Goal: Information Seeking & Learning: Learn about a topic

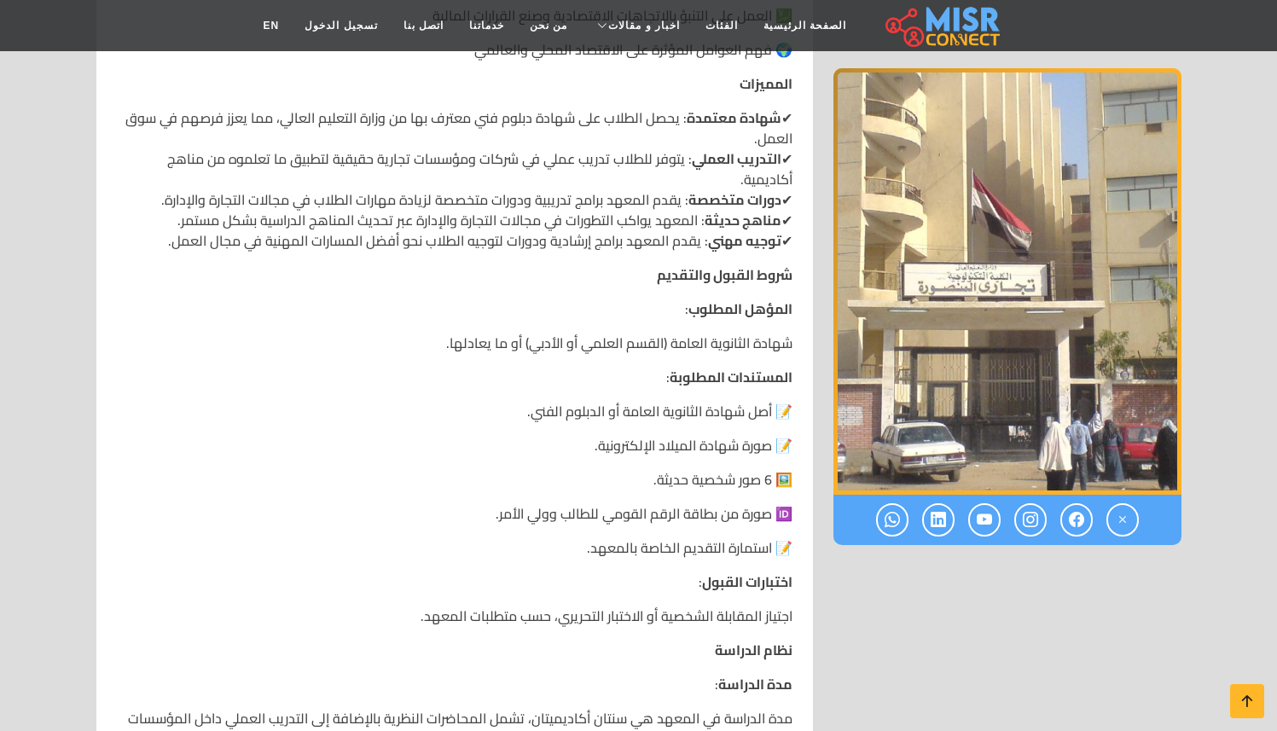
scroll to position [789, 0]
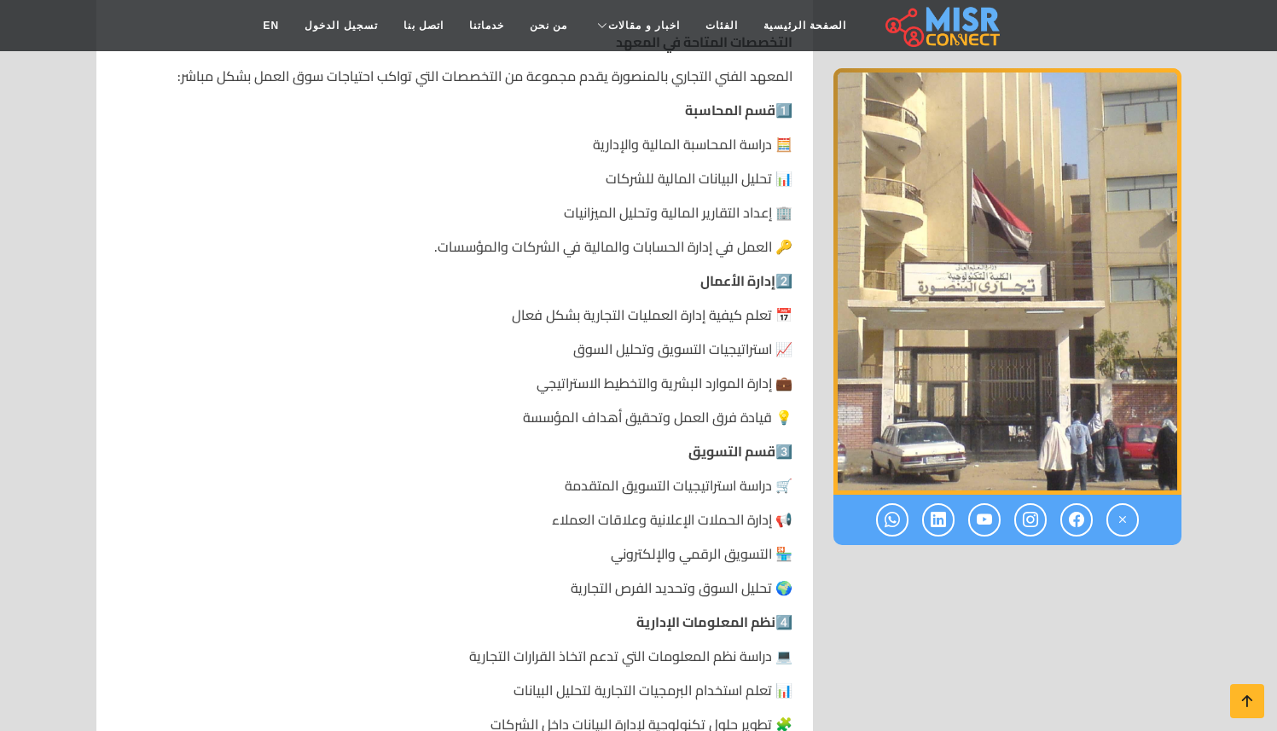
click at [705, 134] on p "🧮 دراسة المحاسبة المالية والإدارية" at bounding box center [454, 144] width 675 height 20
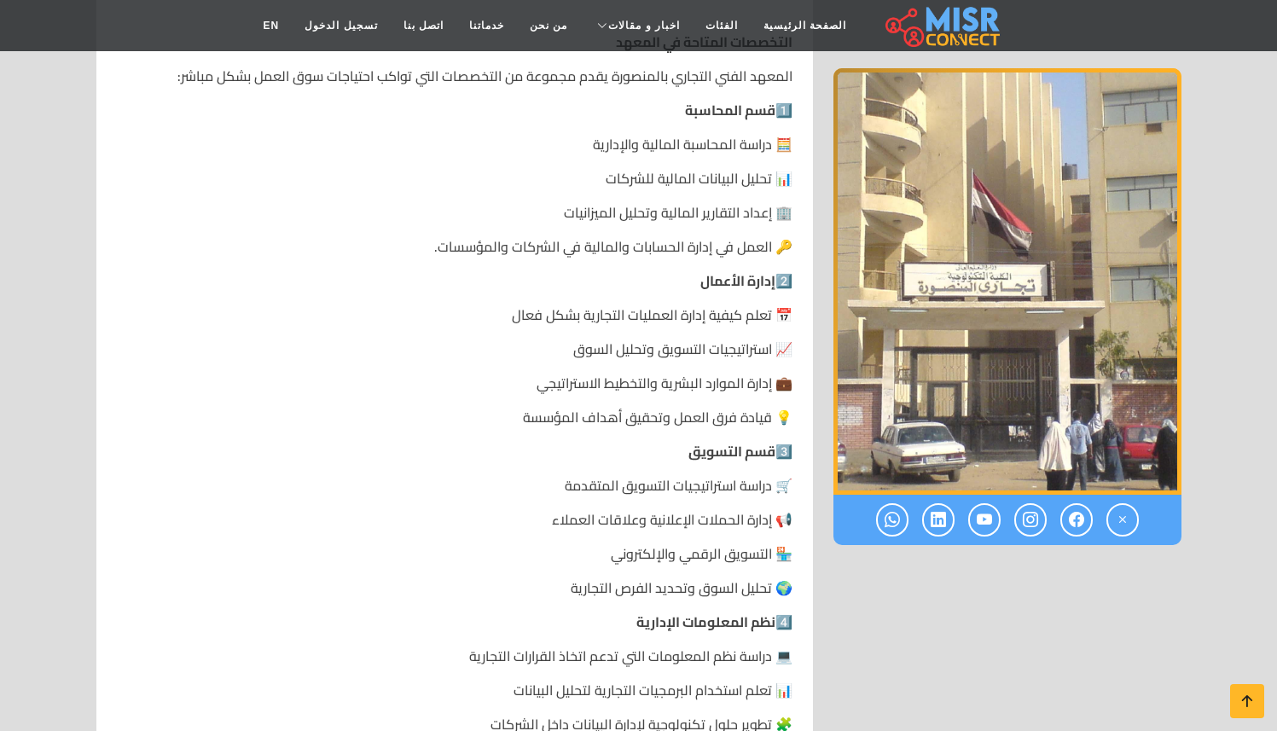
click at [611, 478] on p "🛒 دراسة استراتيجيات التسويق المتقدمة" at bounding box center [454, 485] width 675 height 20
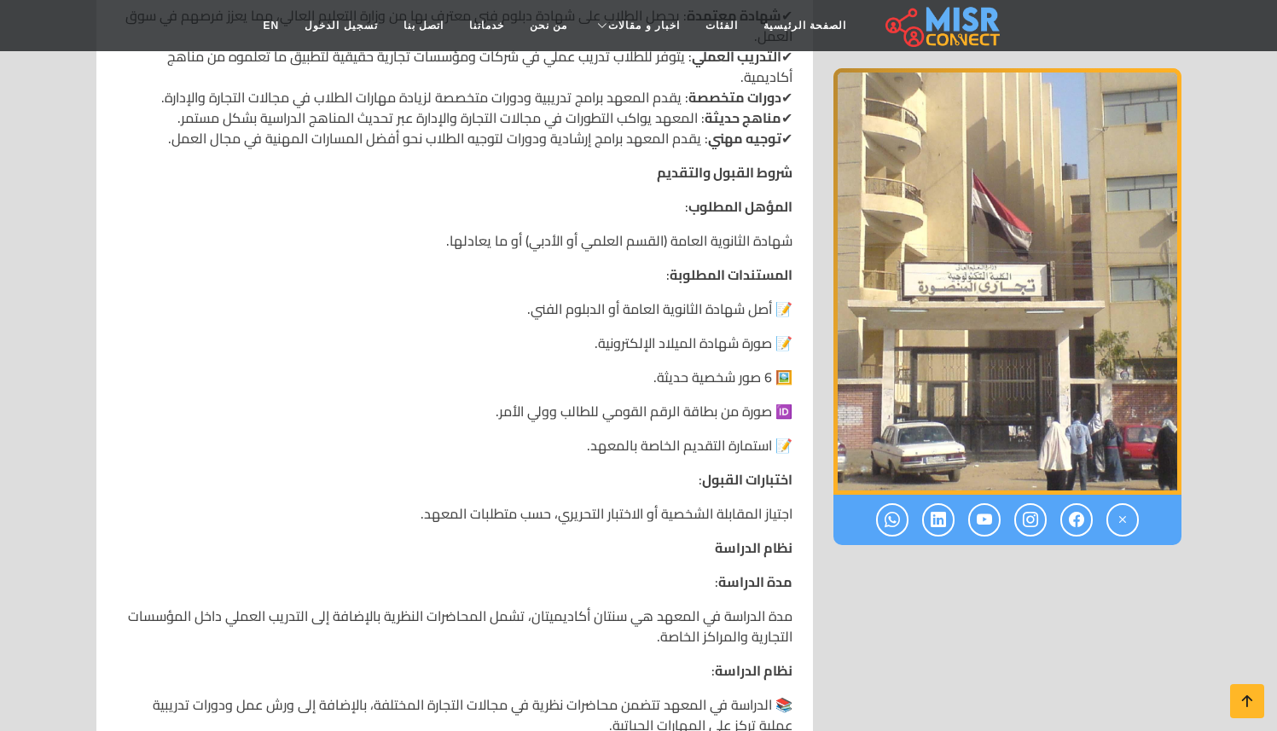
scroll to position [1892, 0]
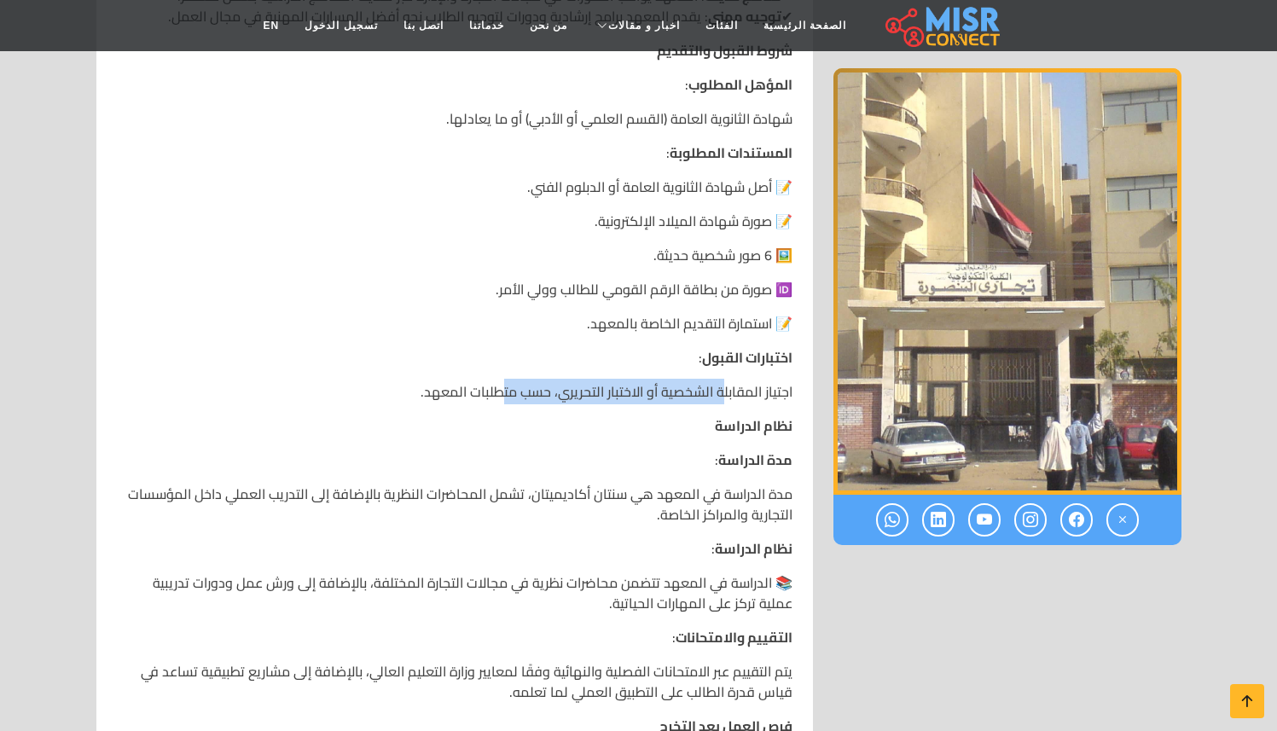
drag, startPoint x: 721, startPoint y: 389, endPoint x: 507, endPoint y: 397, distance: 214.2
click at [507, 397] on p "اجتياز المقابلة الشخصية أو الاختبار التحريري، حسب متطلبات المعهد." at bounding box center [454, 391] width 675 height 20
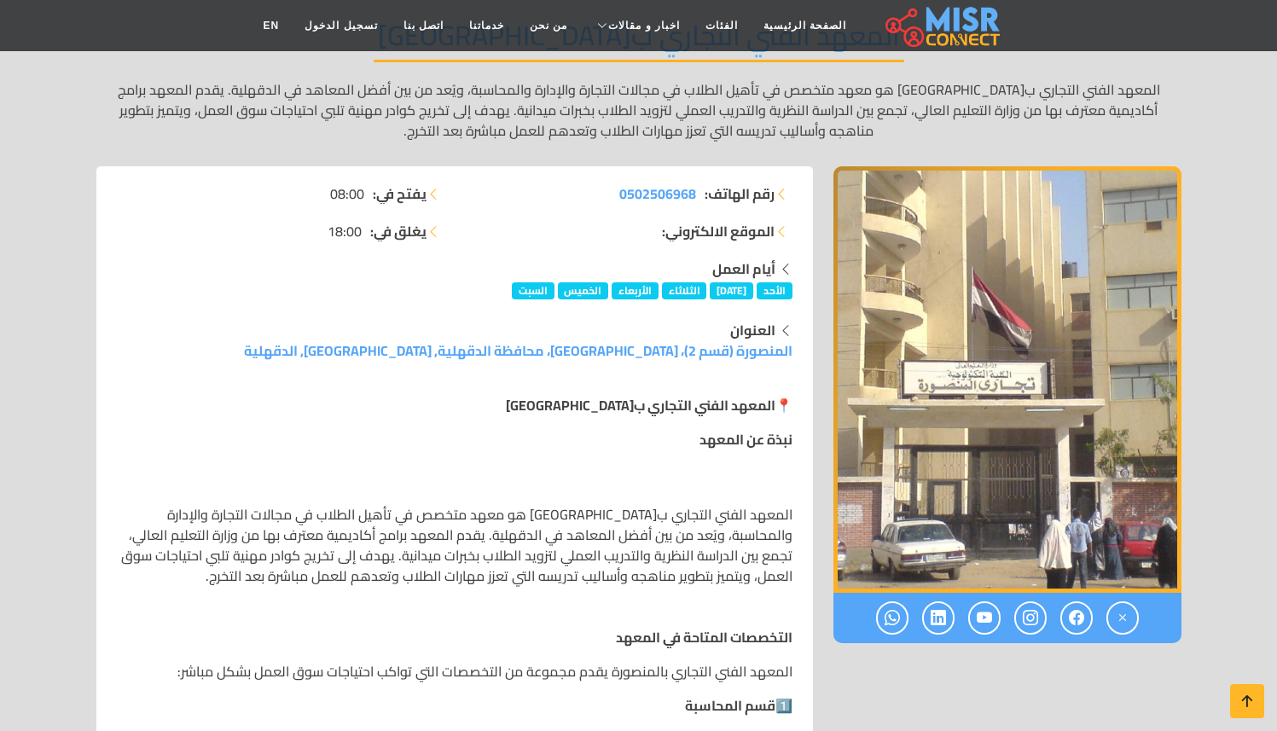
scroll to position [0, 0]
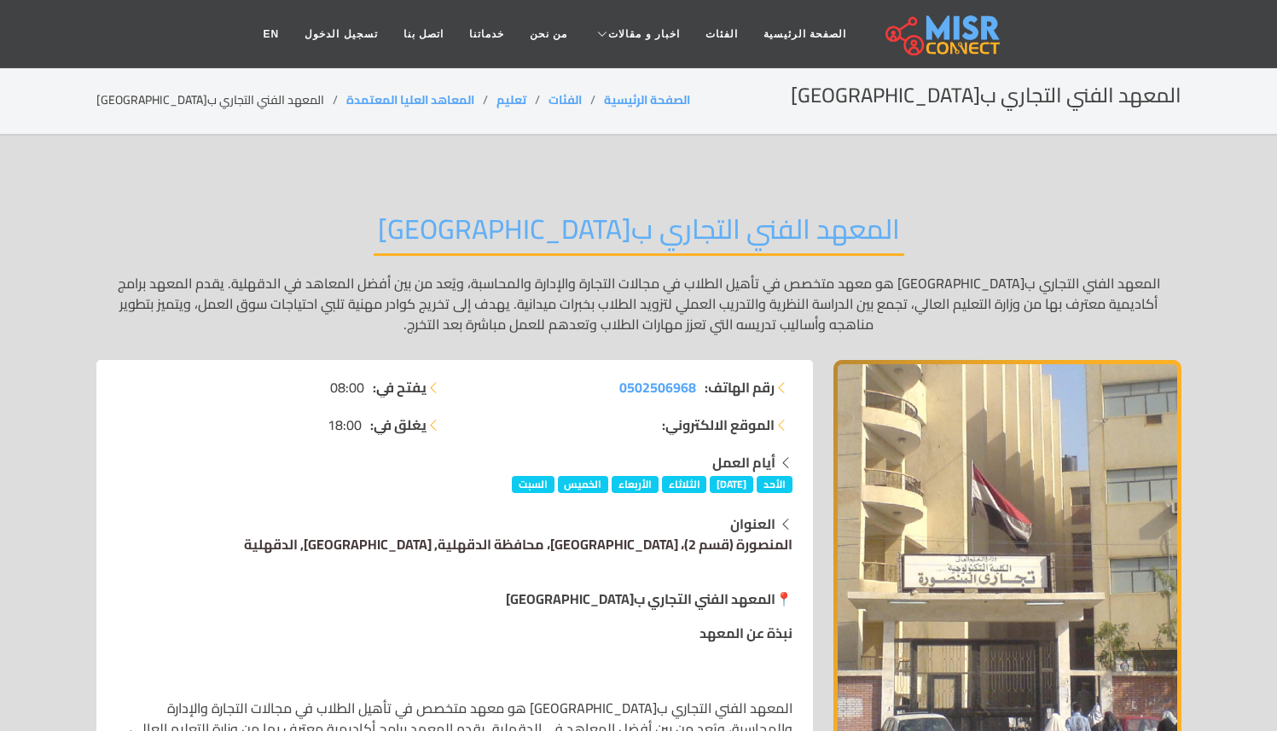
click at [644, 550] on link "المنصورة (قسم 2)، [GEOGRAPHIC_DATA]، محافظة الدقهلية, [GEOGRAPHIC_DATA], الدقهل…" at bounding box center [518, 544] width 548 height 26
